Goal: Task Accomplishment & Management: Use online tool/utility

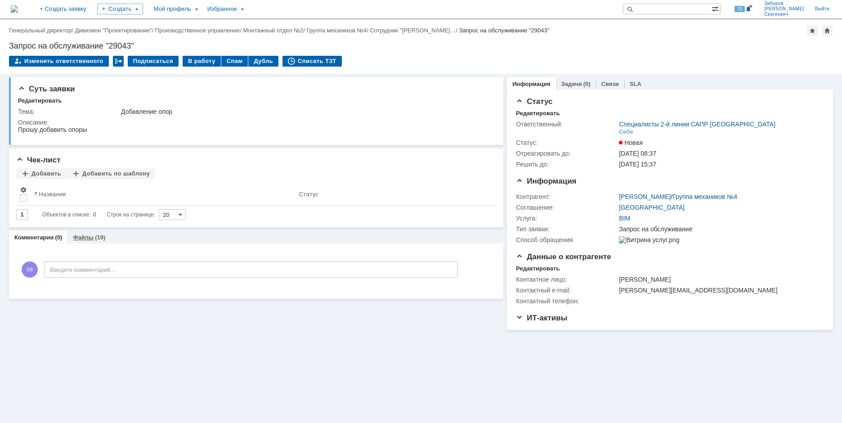
click at [89, 235] on link "Файлы" at bounding box center [83, 237] width 21 height 7
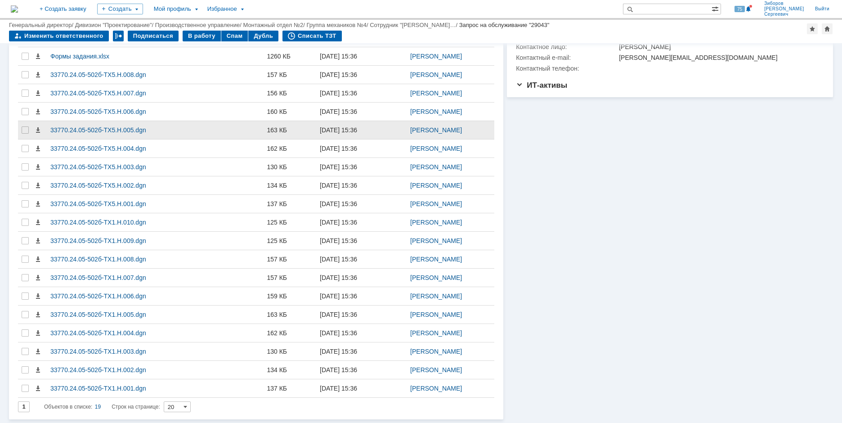
scroll to position [67, 0]
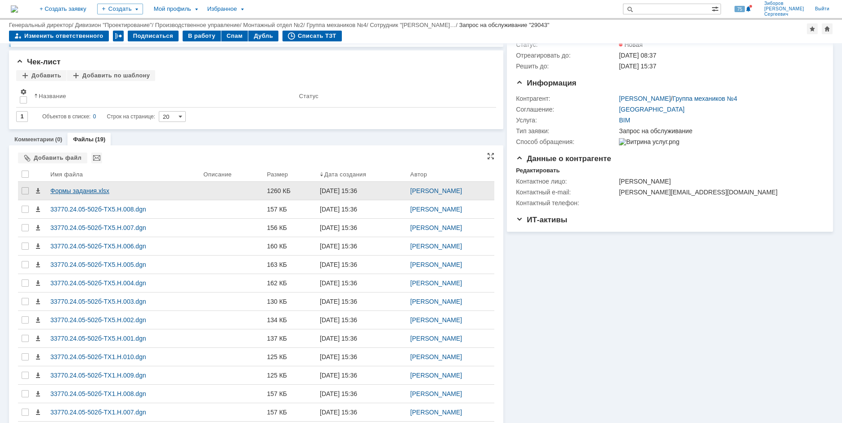
click at [83, 185] on div "Формы задания.xlsx" at bounding box center [123, 191] width 153 height 18
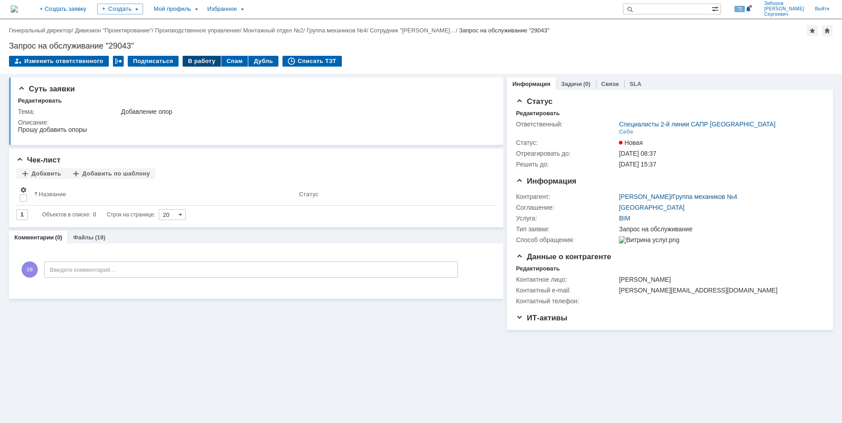
click at [199, 63] on div "В работу" at bounding box center [202, 61] width 38 height 11
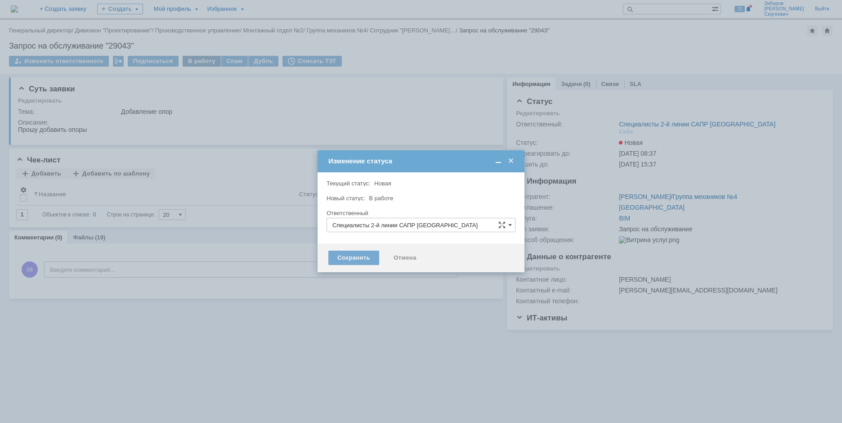
type input "[PERSON_NAME]"
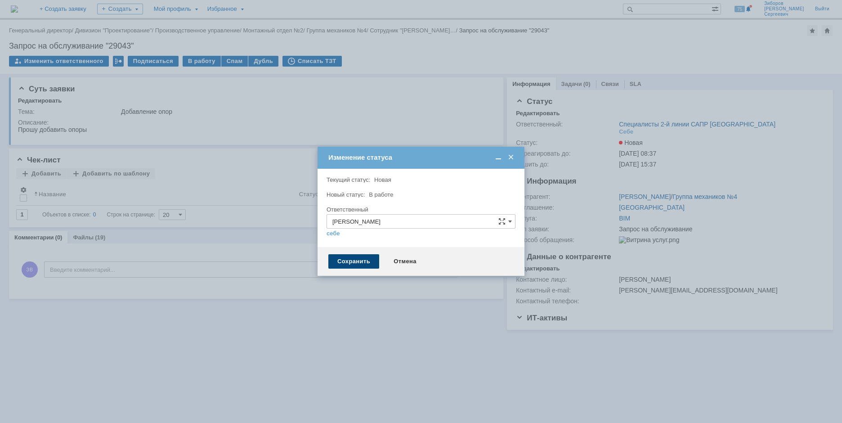
click at [357, 261] on div "Сохранить" at bounding box center [353, 261] width 51 height 14
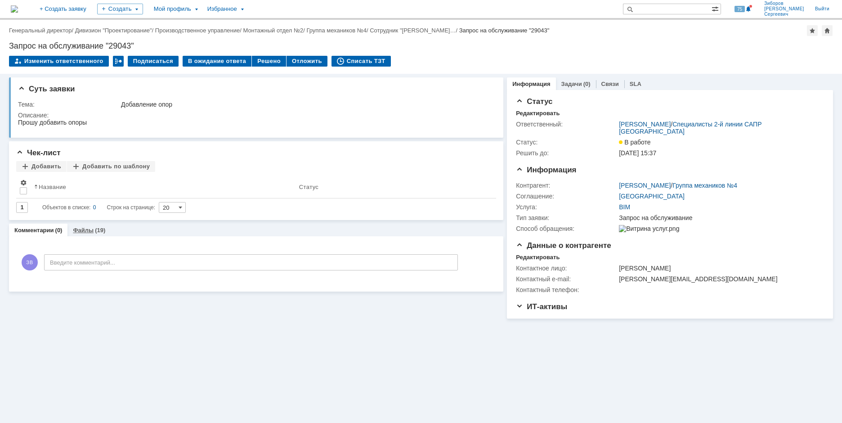
click at [85, 228] on link "Файлы" at bounding box center [83, 230] width 21 height 7
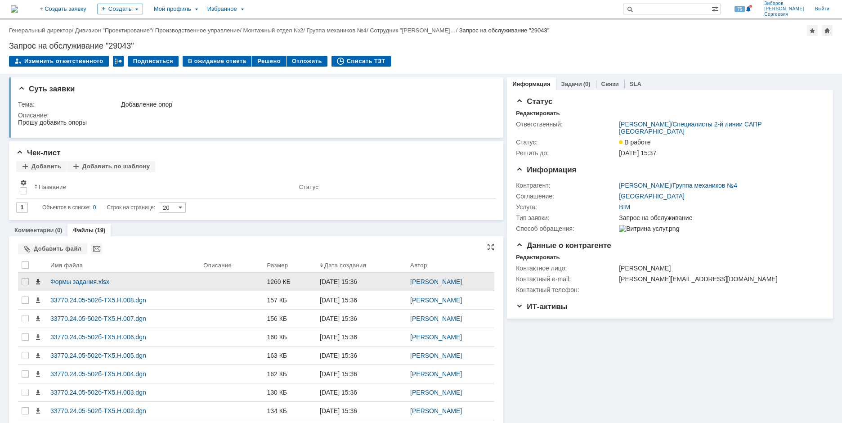
click at [40, 281] on span at bounding box center [37, 281] width 7 height 7
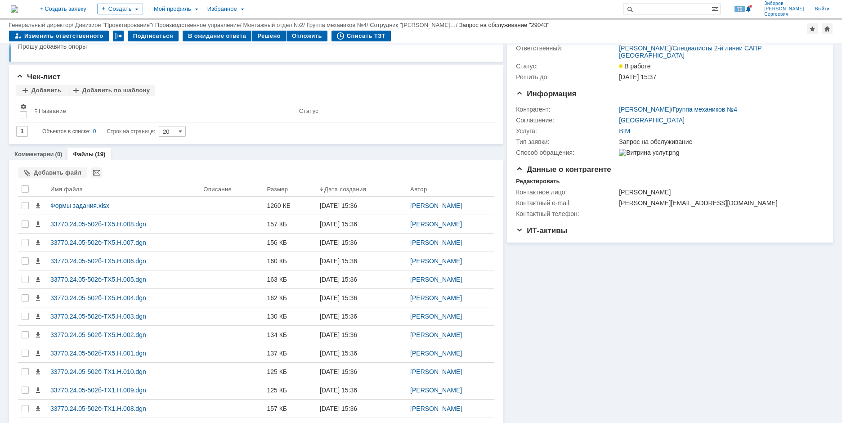
scroll to position [45, 0]
click at [28, 190] on div at bounding box center [25, 189] width 7 height 7
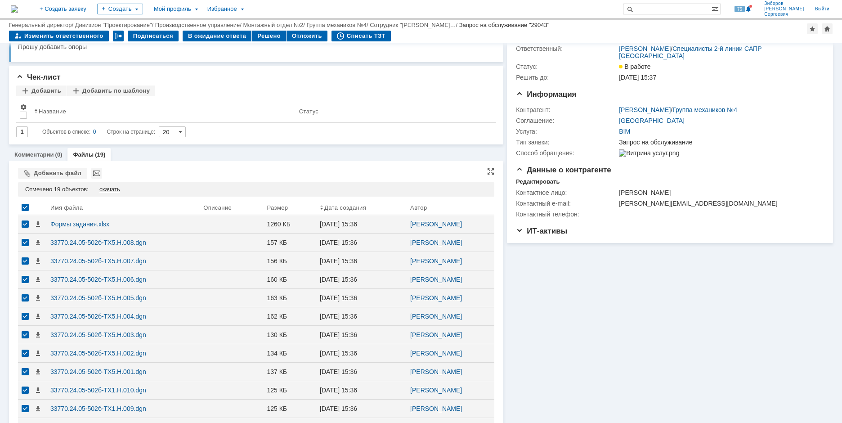
click at [114, 190] on div "скачать" at bounding box center [109, 189] width 21 height 7
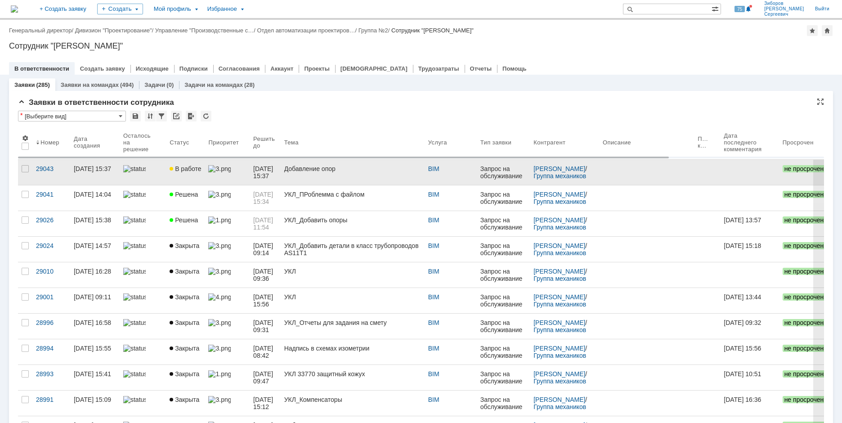
click at [216, 171] on div at bounding box center [227, 168] width 38 height 7
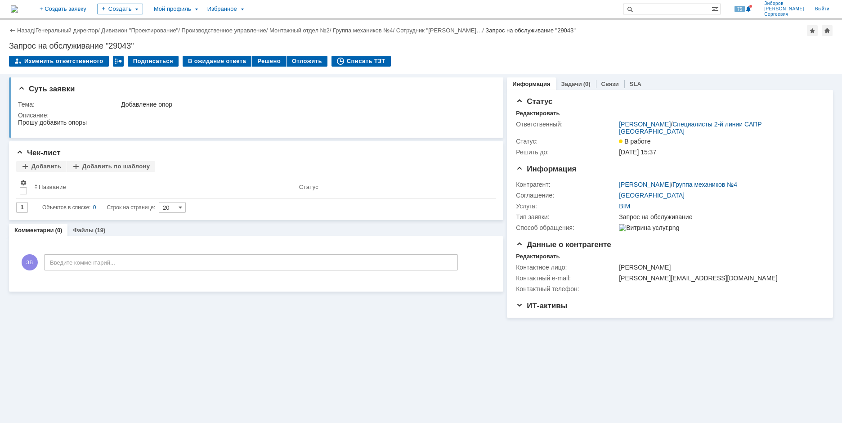
click at [213, 55] on div "Назад | Генеральный директор / Дивизион "Проектирование" / Производственное упр…" at bounding box center [421, 47] width 842 height 54
click at [213, 60] on div "В ожидание ответа" at bounding box center [217, 61] width 69 height 11
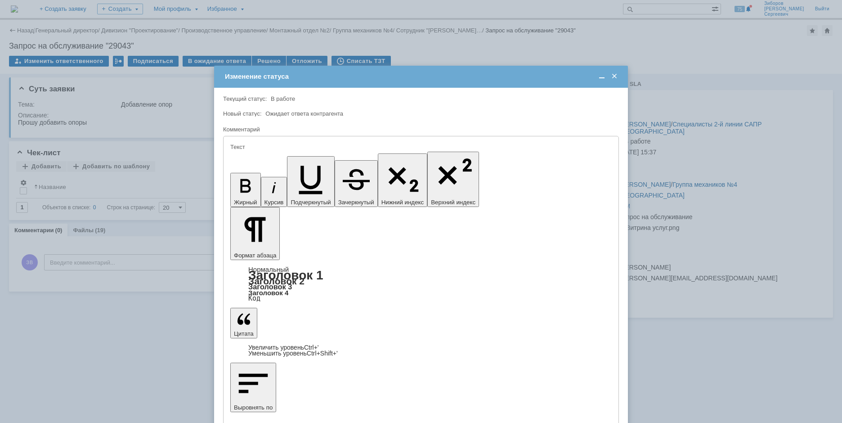
drag, startPoint x: 490, startPoint y: 2515, endPoint x: 352, endPoint y: 2520, distance: 138.1
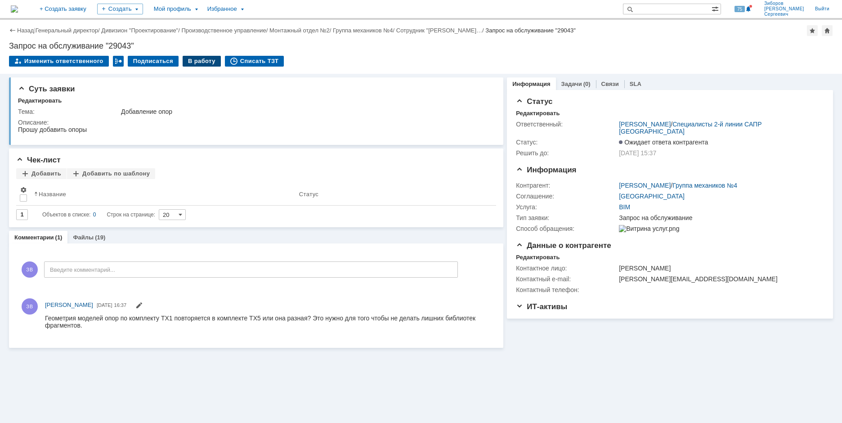
click at [194, 59] on div "В работу" at bounding box center [202, 61] width 38 height 11
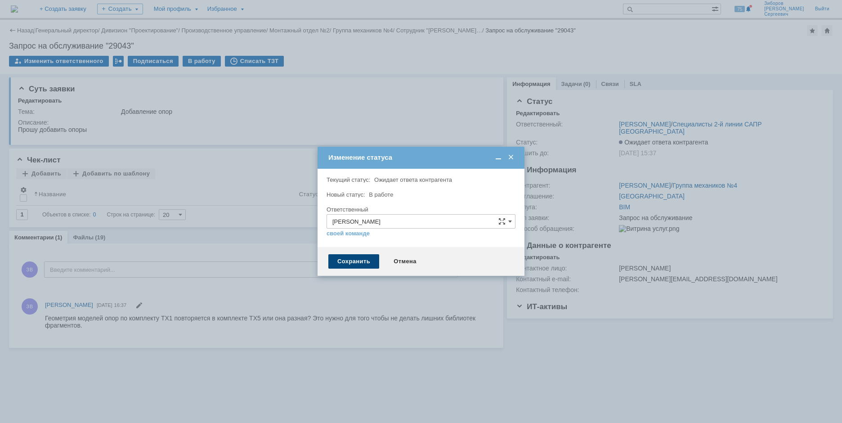
click at [359, 260] on div "Сохранить" at bounding box center [353, 261] width 51 height 14
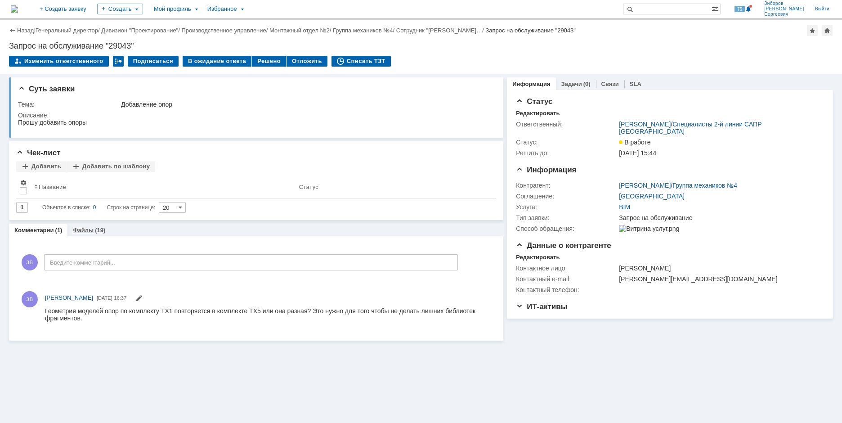
click at [85, 229] on link "Файлы" at bounding box center [83, 230] width 21 height 7
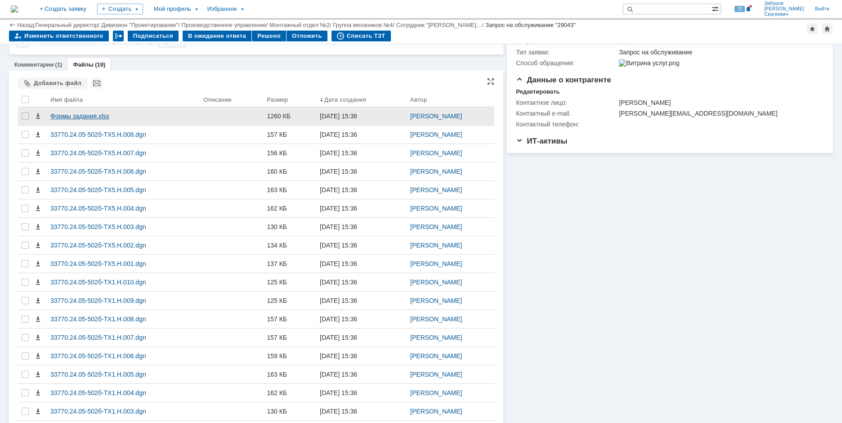
scroll to position [180, 0]
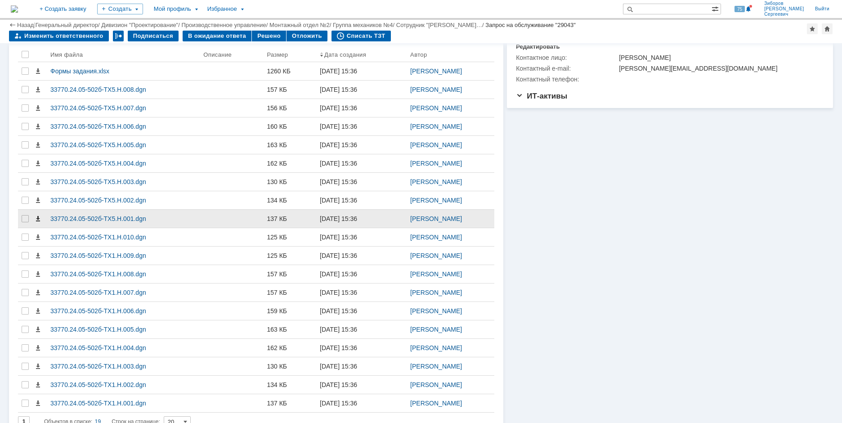
click at [37, 219] on span at bounding box center [37, 218] width 7 height 7
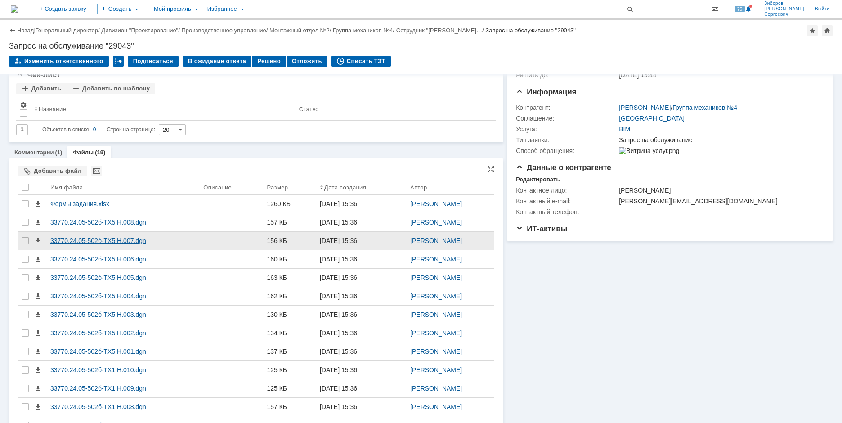
scroll to position [0, 0]
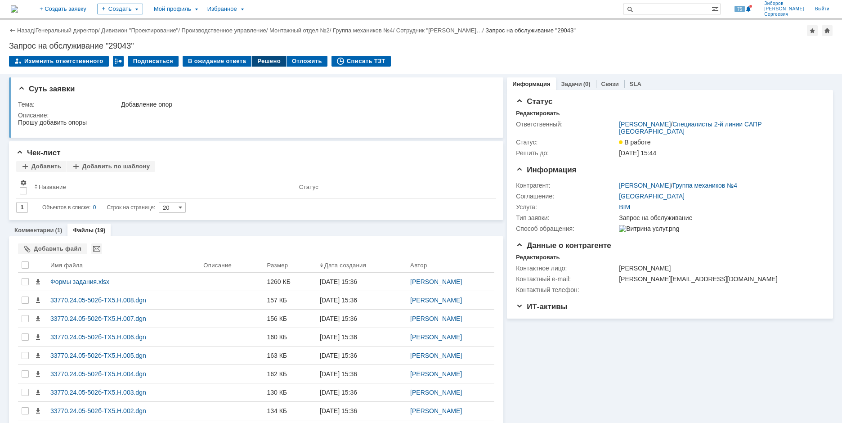
click at [263, 61] on div "Решено" at bounding box center [269, 61] width 34 height 11
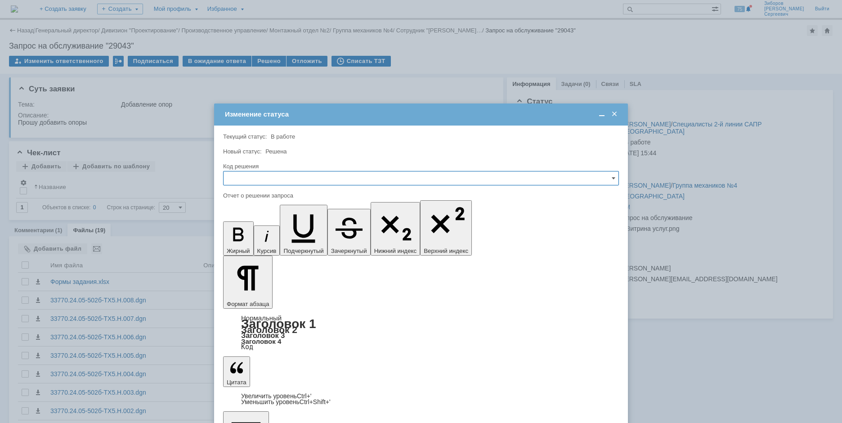
click at [242, 180] on input "text" at bounding box center [421, 178] width 396 height 14
click at [254, 236] on span "Решено" at bounding box center [421, 239] width 384 height 7
type input "Решено"
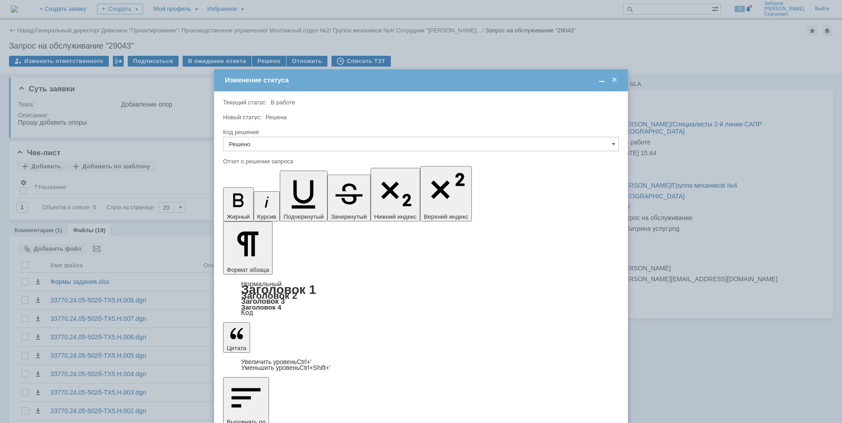
scroll to position [74, 0]
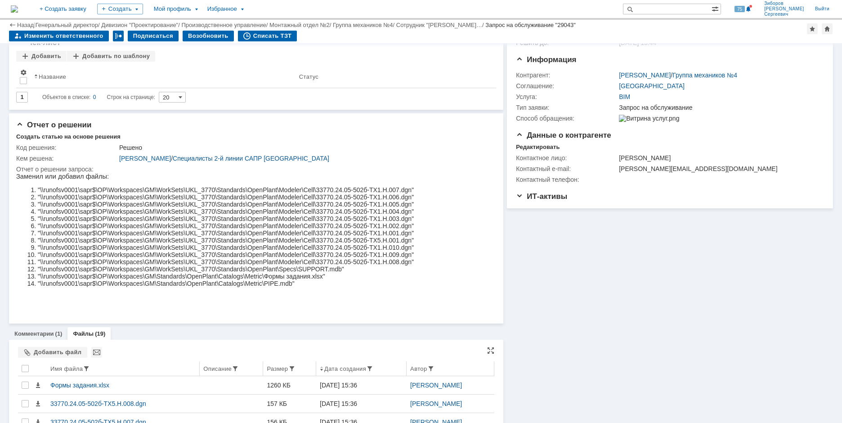
scroll to position [0, 0]
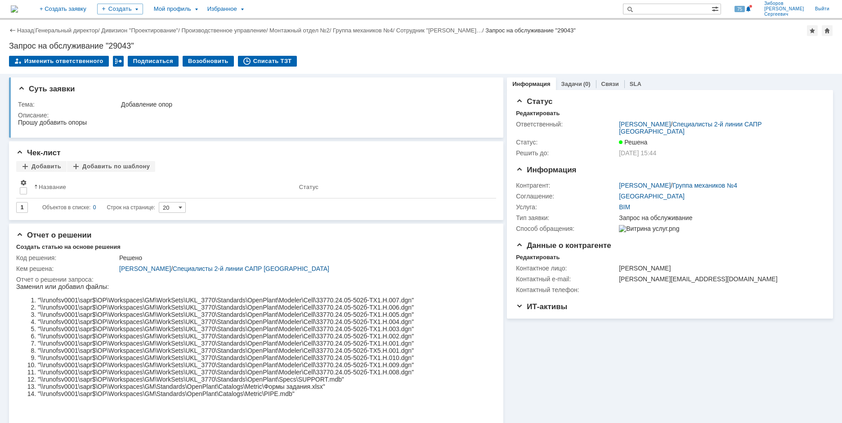
click at [18, 9] on img at bounding box center [14, 8] width 7 height 7
